Goal: Information Seeking & Learning: Check status

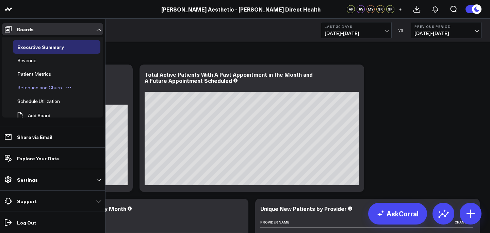
click at [29, 86] on div "Retention and Churn" at bounding box center [40, 88] width 48 height 8
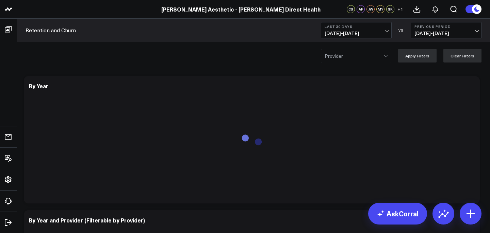
click at [383, 26] on b "Last 30 Days" at bounding box center [356, 26] width 63 height 4
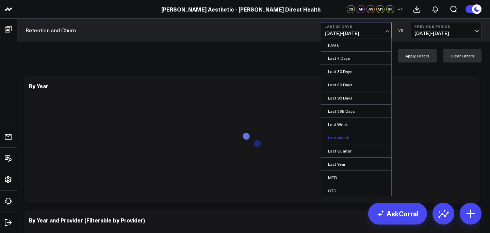
click at [368, 136] on link "Last Month" at bounding box center [356, 137] width 70 height 13
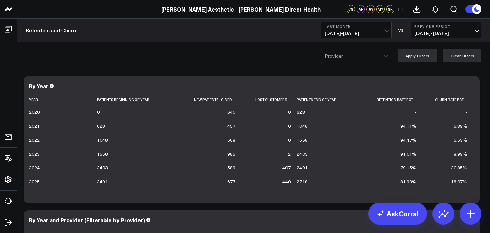
click at [389, 57] on div at bounding box center [386, 56] width 6 height 14
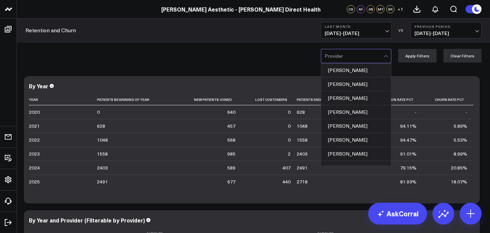
click at [389, 57] on div at bounding box center [386, 56] width 6 height 14
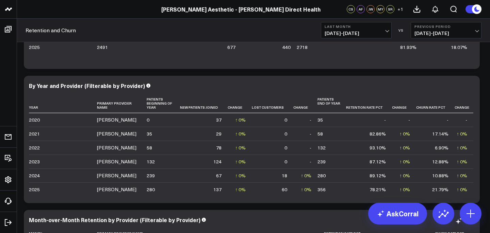
scroll to position [154, 0]
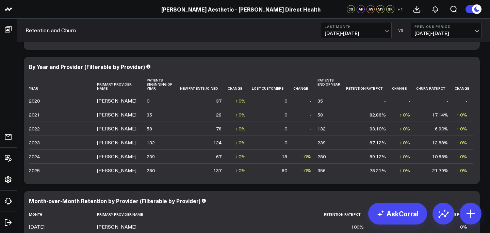
click at [384, 35] on span "[DATE] - [DATE]" at bounding box center [356, 33] width 63 height 5
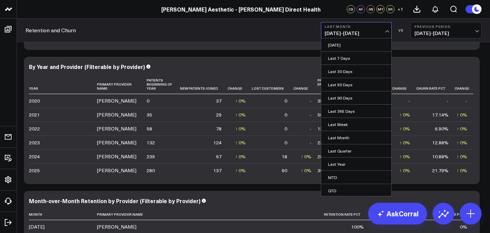
click at [384, 34] on span "[DATE] - [DATE]" at bounding box center [356, 33] width 63 height 5
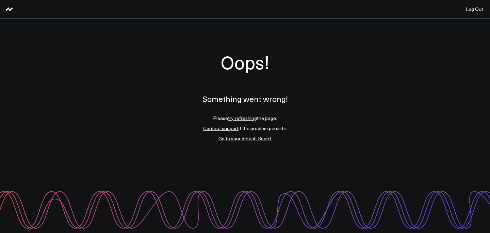
scroll to position [0, 0]
click at [484, 14] on link "Log Out" at bounding box center [474, 9] width 31 height 18
